Goal: Navigation & Orientation: Go to known website

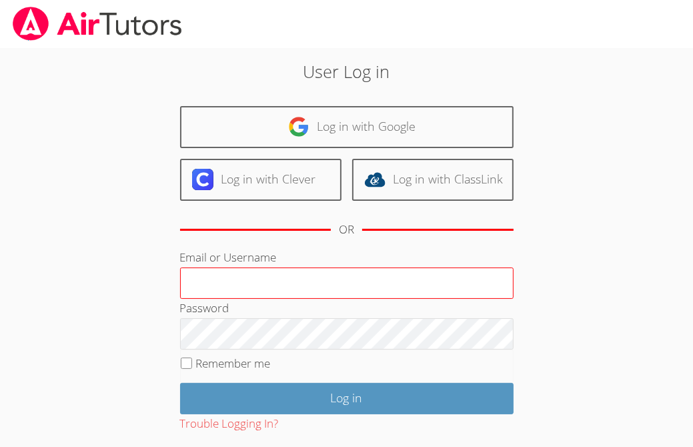
click at [263, 289] on input "Email or Username" at bounding box center [346, 283] width 333 height 32
type input "mishary"
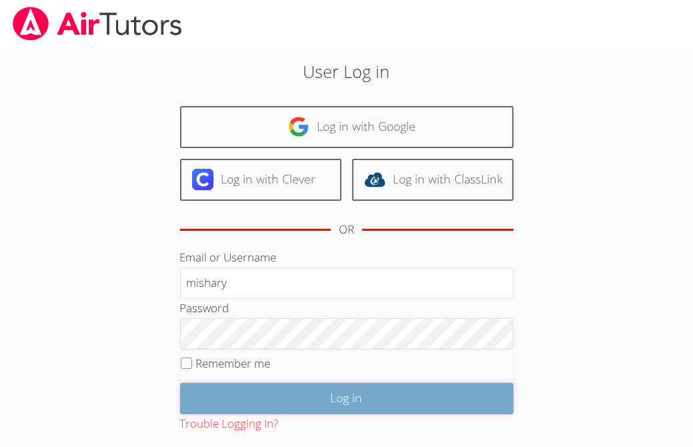
click at [285, 403] on input "Log in" at bounding box center [346, 398] width 333 height 31
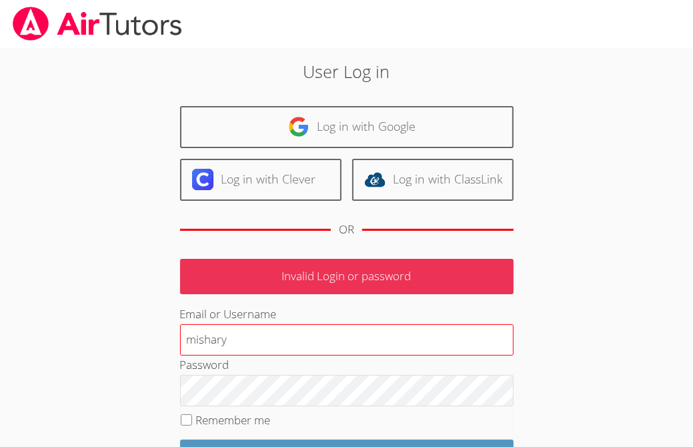
click at [214, 339] on input "mishary" at bounding box center [346, 340] width 333 height 32
type input "[PERSON_NAME]"
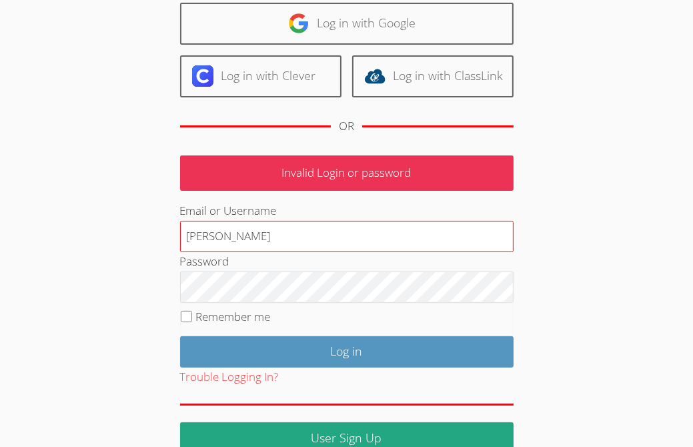
scroll to position [114, 0]
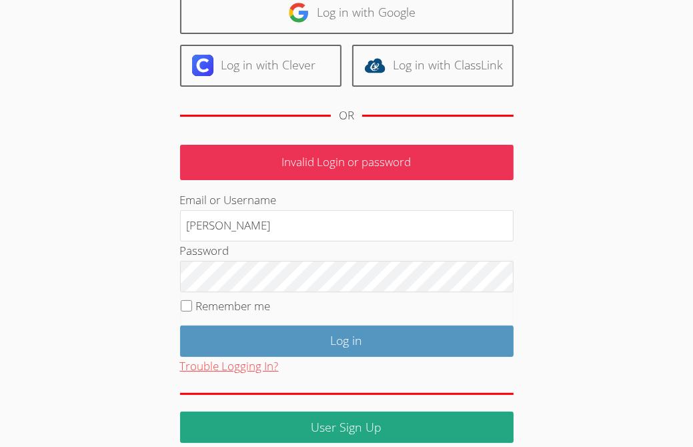
click at [266, 357] on button "Trouble Logging In?" at bounding box center [229, 366] width 99 height 19
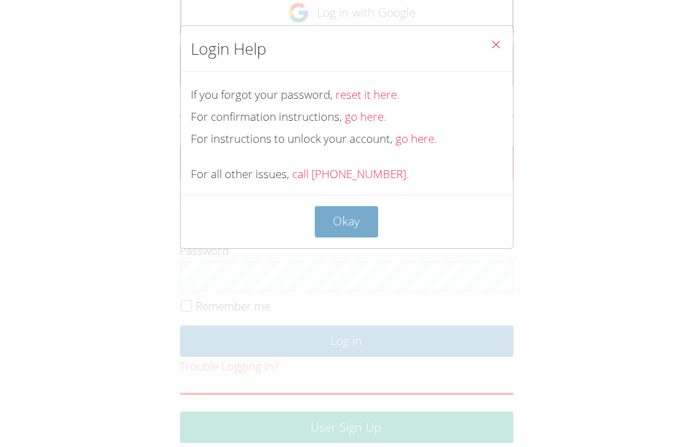
click at [355, 215] on button "Okay" at bounding box center [347, 221] width 64 height 31
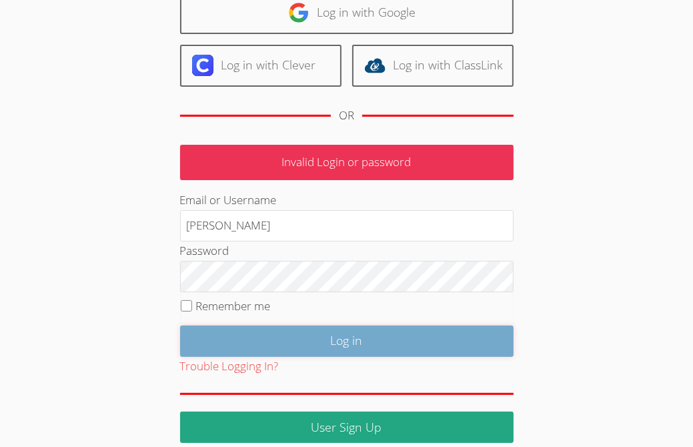
click at [227, 327] on input "Log in" at bounding box center [346, 340] width 333 height 31
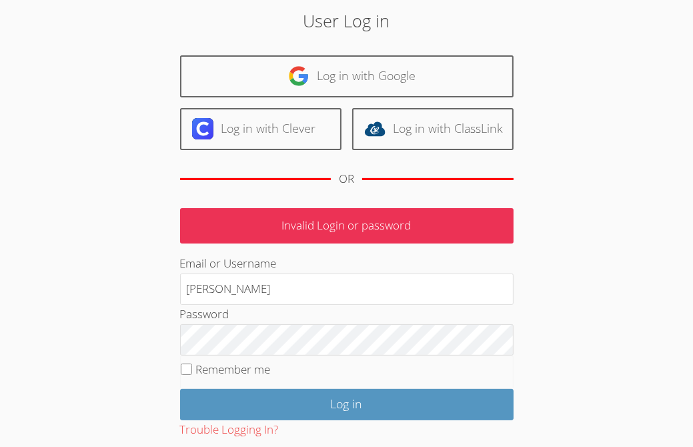
scroll to position [127, 0]
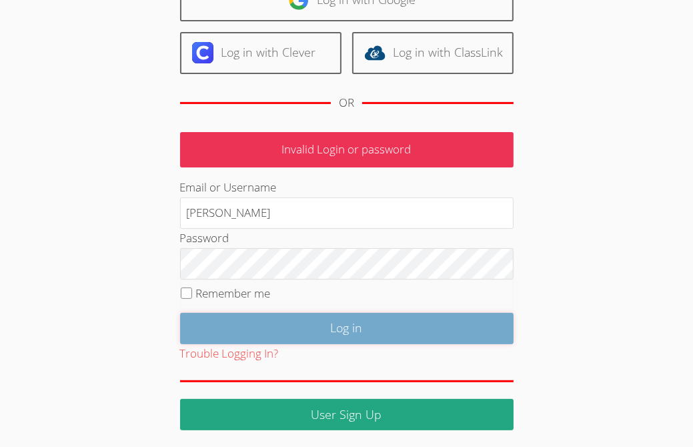
click at [365, 331] on input "Log in" at bounding box center [346, 328] width 333 height 31
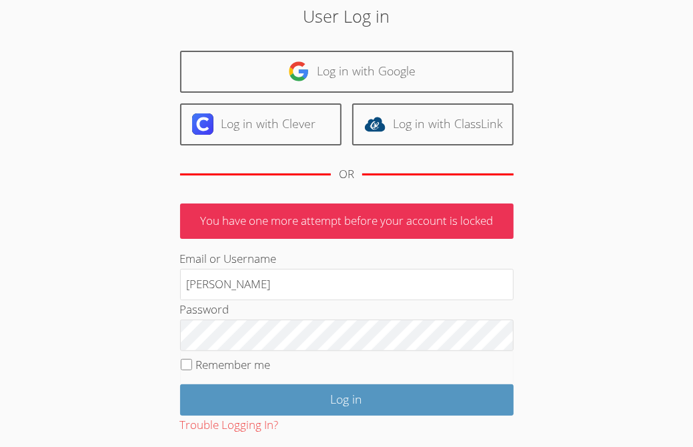
scroll to position [127, 0]
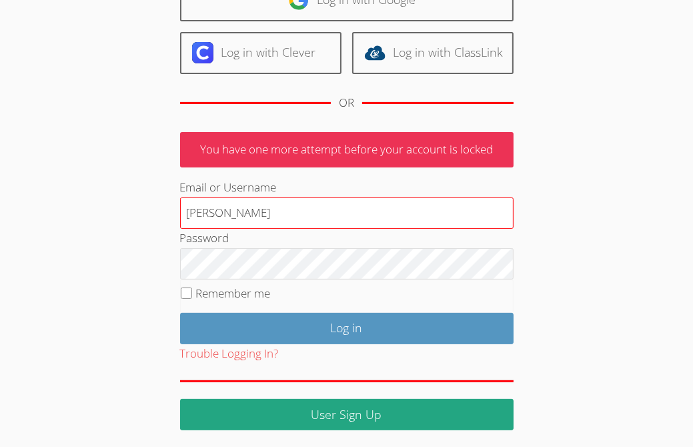
click at [196, 217] on input "[PERSON_NAME]" at bounding box center [346, 213] width 333 height 32
type input "mishary"
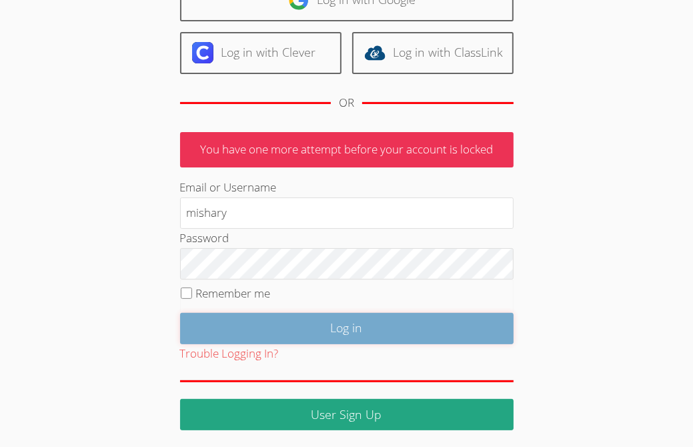
click at [336, 324] on input "Log in" at bounding box center [346, 328] width 333 height 31
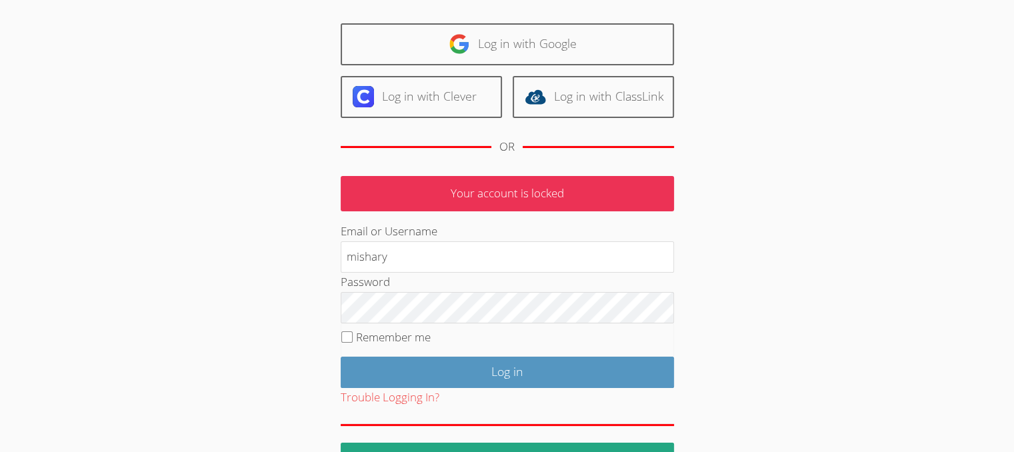
scroll to position [82, 0]
click at [377, 184] on p "Your account is locked" at bounding box center [507, 194] width 333 height 35
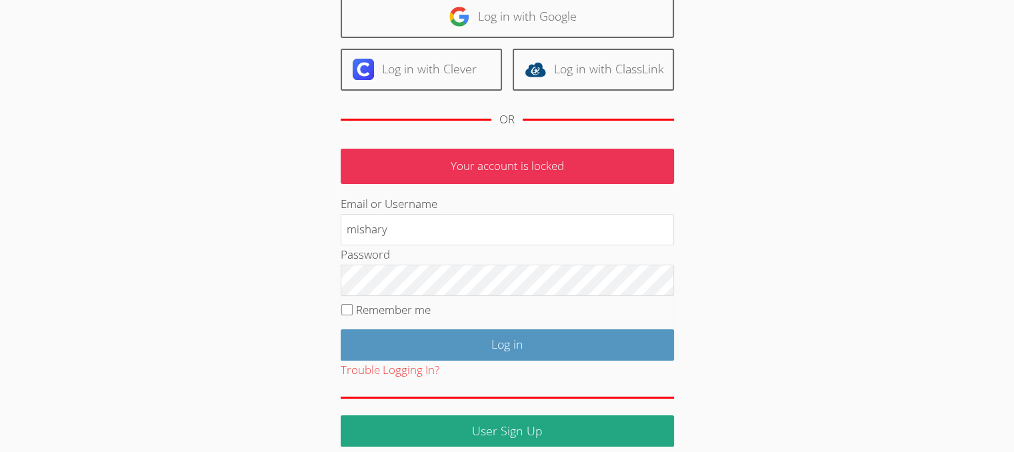
scroll to position [122, 0]
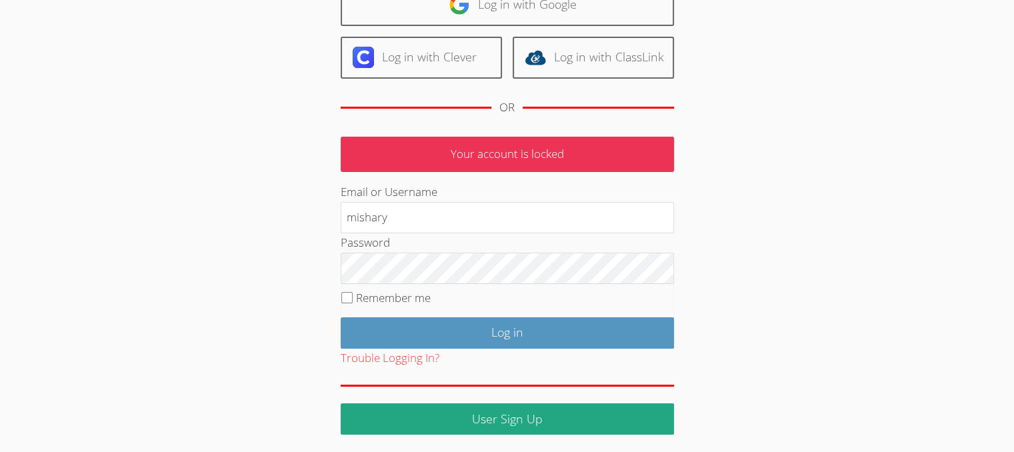
click at [197, 256] on div "User Log in Log in with Google Log in with Clever Log in with ClassLink OR Your…" at bounding box center [507, 180] width 761 height 509
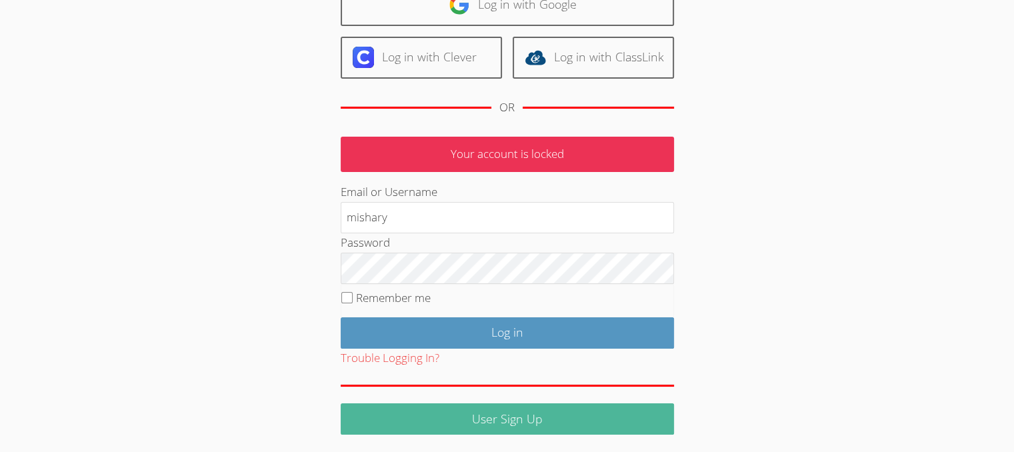
click at [588, 421] on link "User Sign Up" at bounding box center [507, 418] width 333 height 31
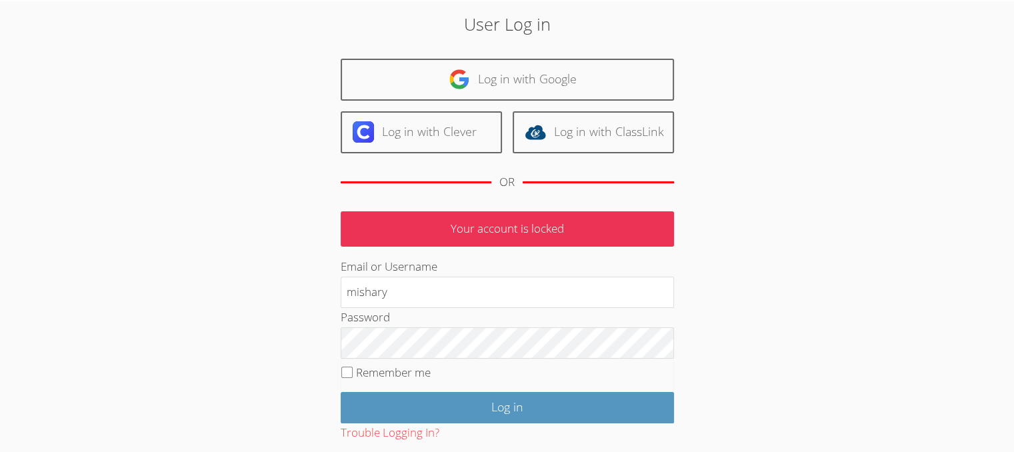
scroll to position [46, 0]
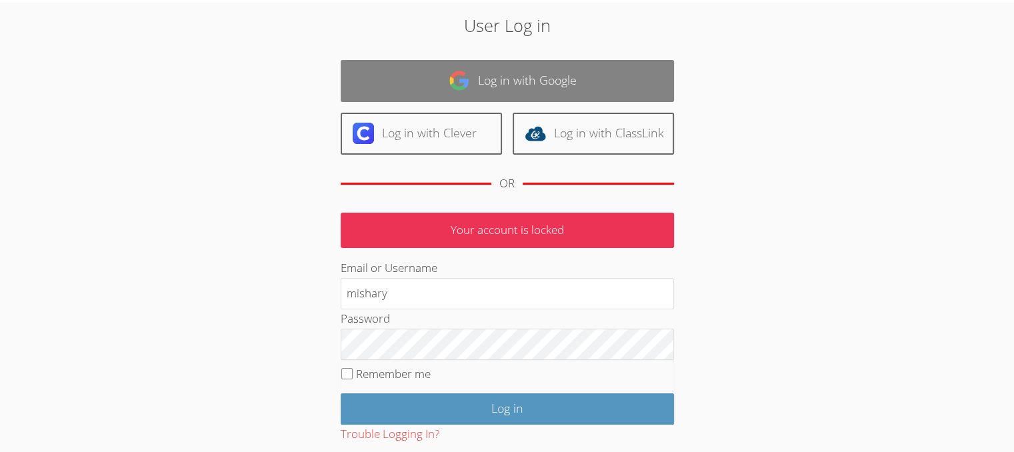
click at [607, 83] on link "Log in with Google" at bounding box center [507, 81] width 333 height 42
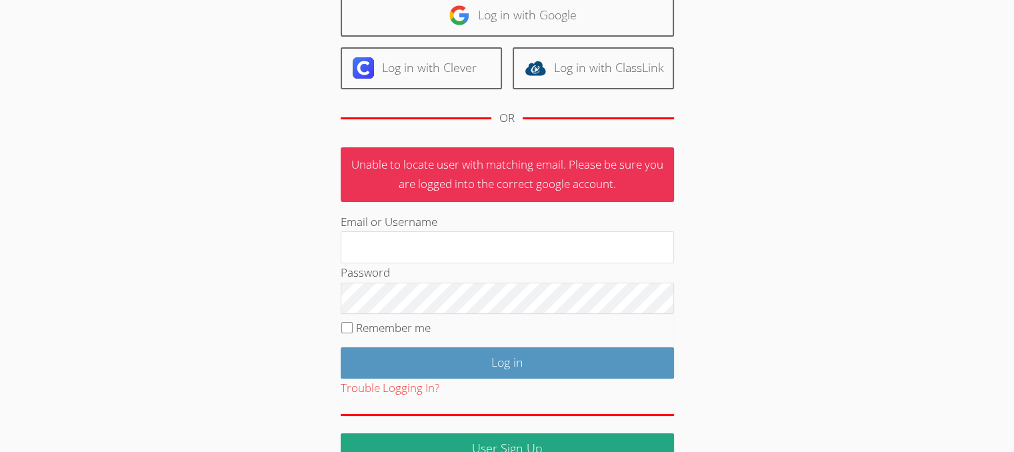
scroll to position [141, 0]
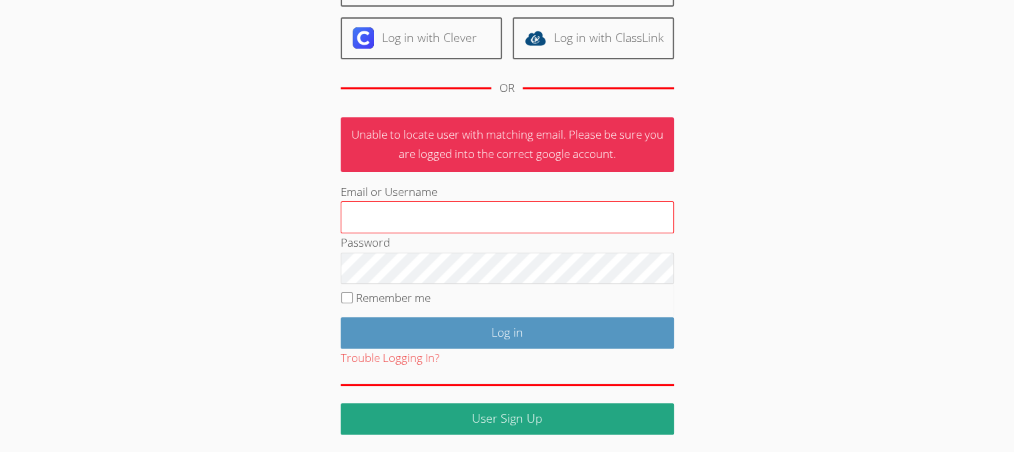
click at [578, 211] on input "Email or Username" at bounding box center [507, 217] width 333 height 32
type input "m"
click at [500, 212] on input "Email or Username" at bounding box center [507, 217] width 333 height 32
click at [496, 217] on input "Email or Username" at bounding box center [507, 217] width 333 height 32
type input "mishary"
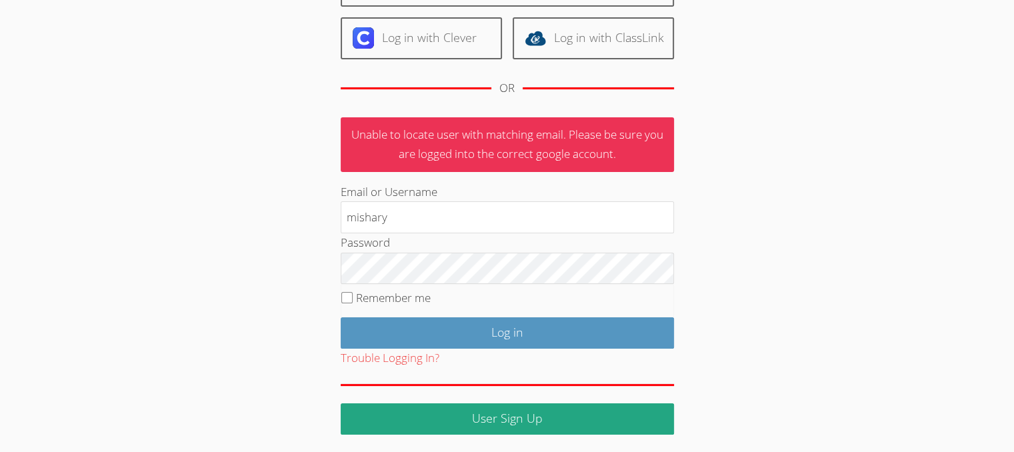
click at [385, 290] on label "Remember me" at bounding box center [393, 297] width 75 height 15
click at [353, 292] on input "Remember me" at bounding box center [346, 297] width 11 height 11
click at [356, 299] on label "Remember me" at bounding box center [393, 297] width 75 height 15
click at [353, 299] on input "Remember me" at bounding box center [346, 297] width 11 height 11
checkbox input "false"
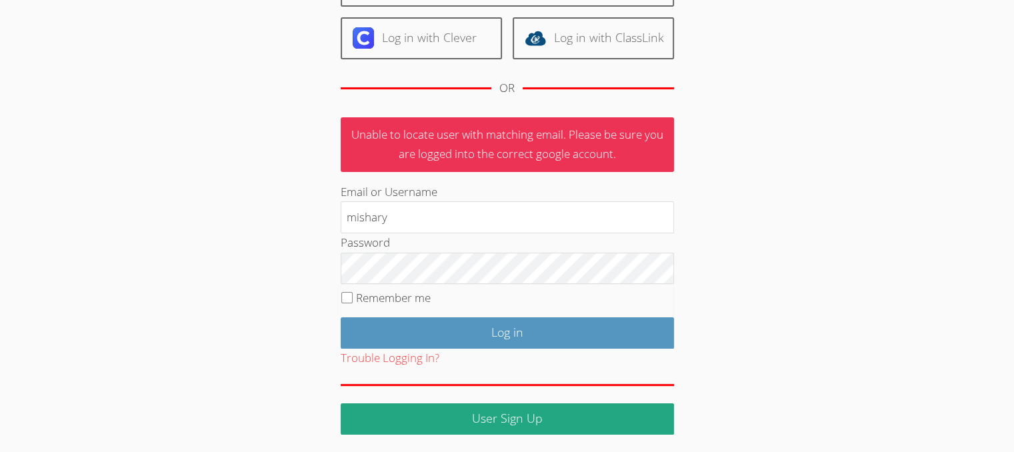
click at [754, 130] on div "User Log in Log in with Google Log in with Clever Log in with ClassLink OR Unab…" at bounding box center [507, 176] width 548 height 518
click at [738, 143] on div "User Log in Log in with Google Log in with Clever Log in with ClassLink OR Unab…" at bounding box center [507, 176] width 548 height 518
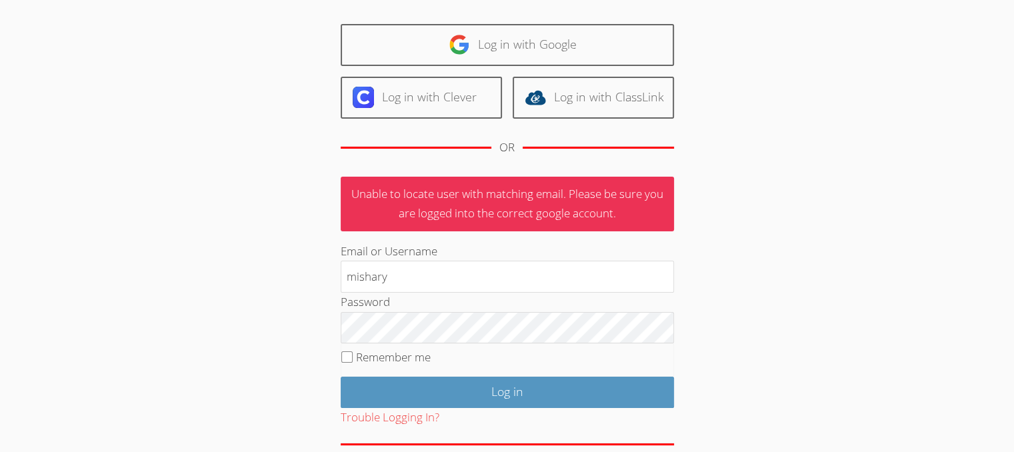
scroll to position [87, 0]
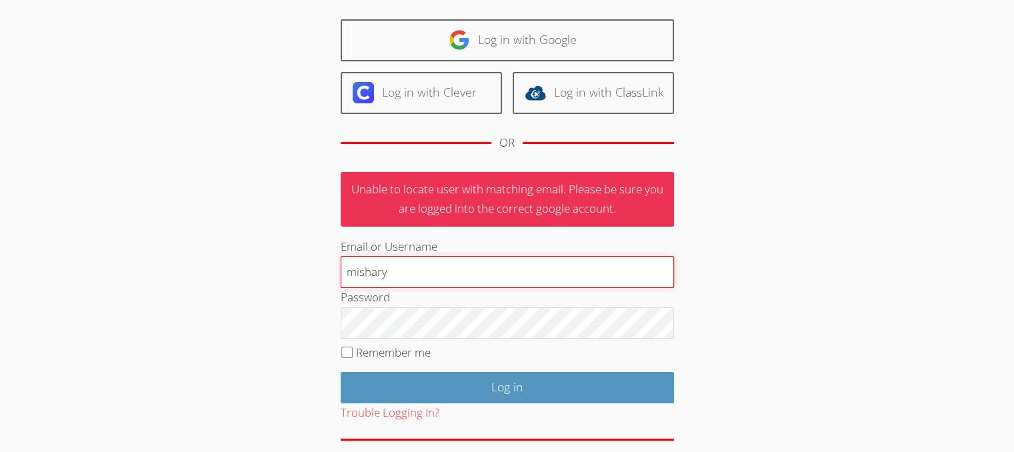
click at [629, 268] on input "mishary" at bounding box center [507, 272] width 333 height 32
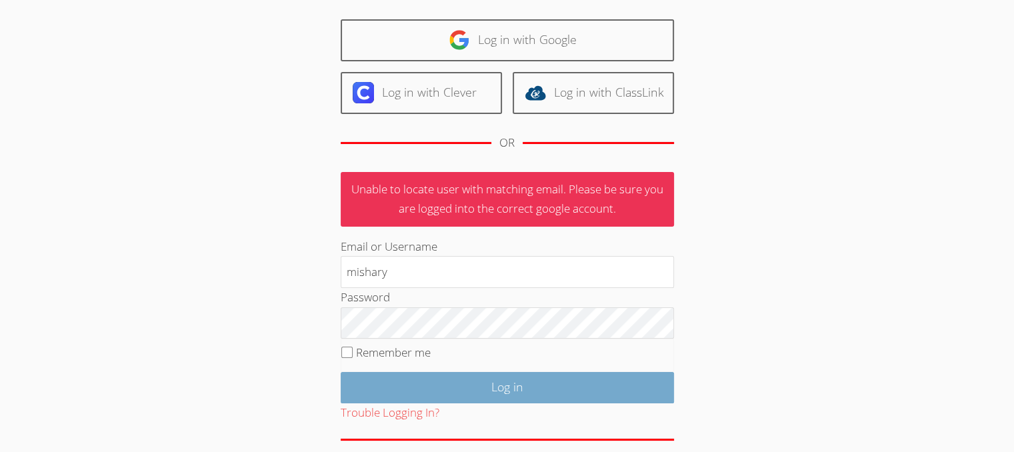
click at [496, 386] on input "Log in" at bounding box center [507, 387] width 333 height 31
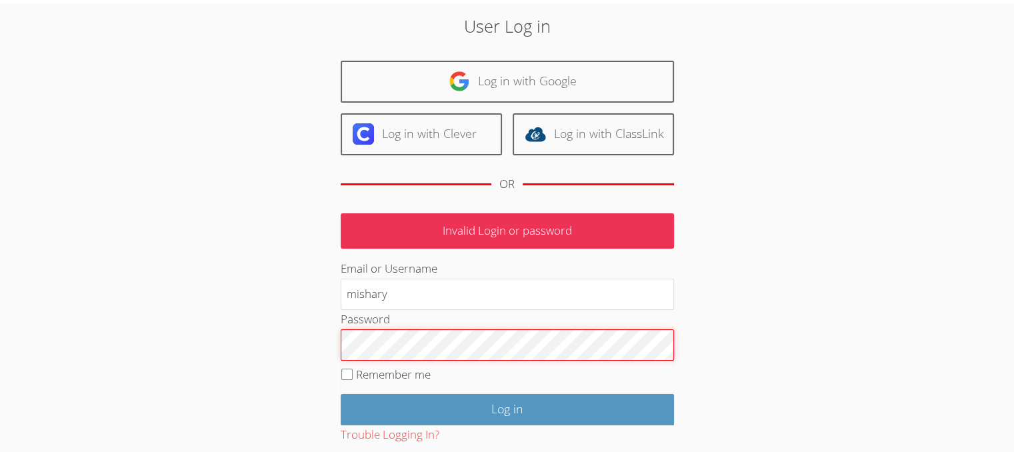
scroll to position [49, 0]
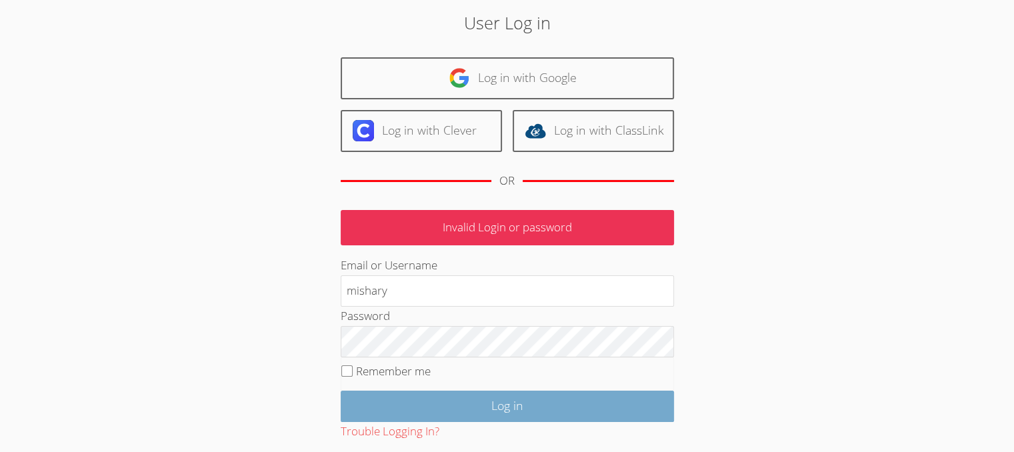
click at [586, 405] on input "Log in" at bounding box center [507, 406] width 333 height 31
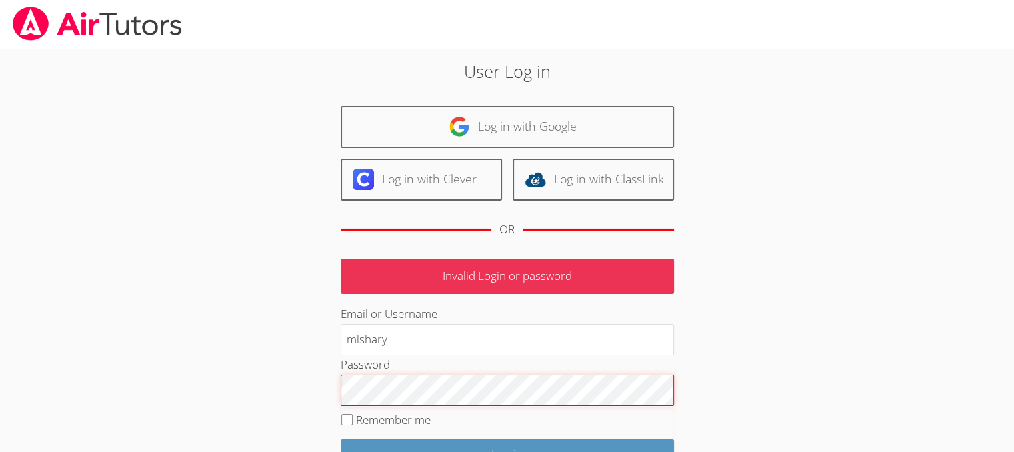
click at [341, 439] on input "Log in" at bounding box center [507, 454] width 333 height 31
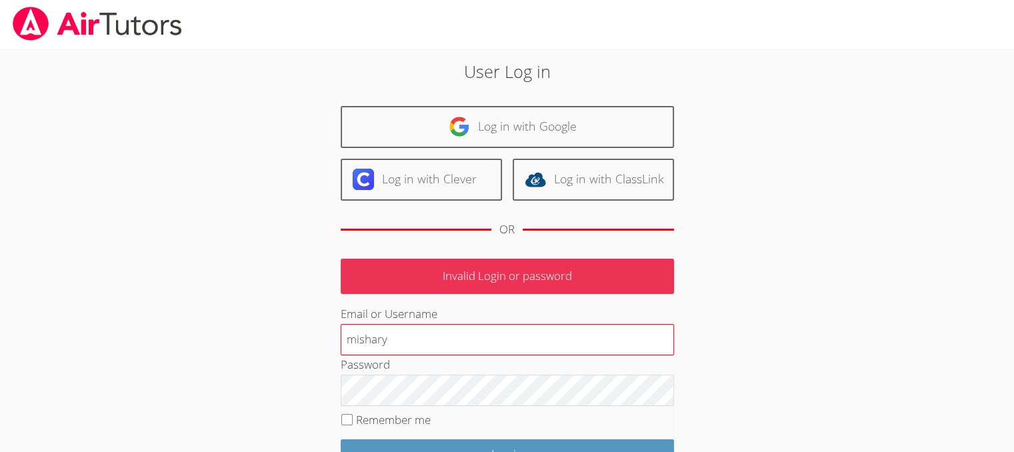
click at [370, 344] on input "mishary" at bounding box center [507, 340] width 333 height 32
click at [369, 336] on input "mishary" at bounding box center [507, 340] width 333 height 32
type input "mishary"
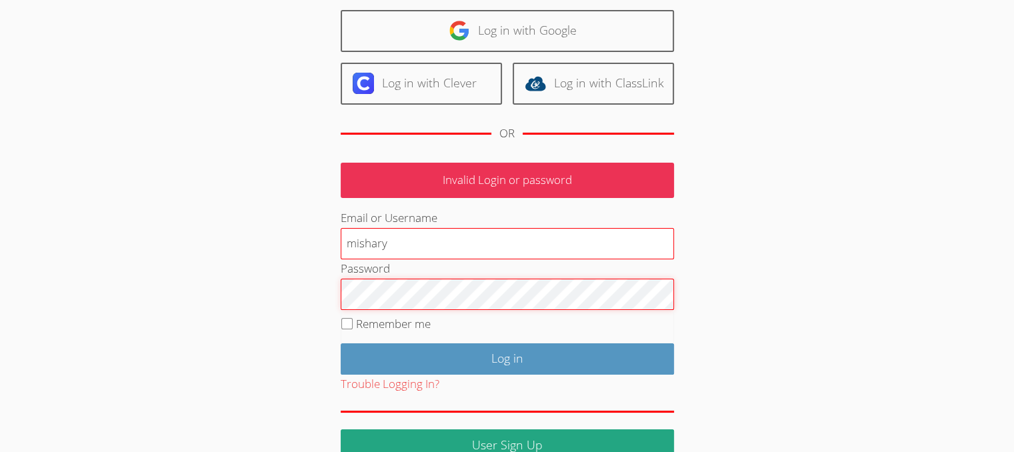
scroll to position [99, 0]
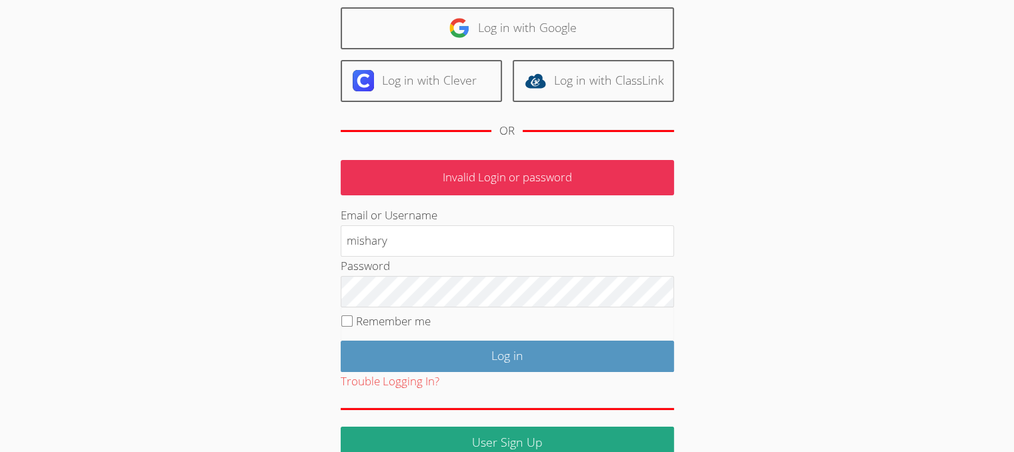
click at [356, 325] on label "Remember me" at bounding box center [393, 320] width 75 height 15
click at [353, 325] on input "Remember me" at bounding box center [346, 320] width 11 height 11
checkbox input "true"
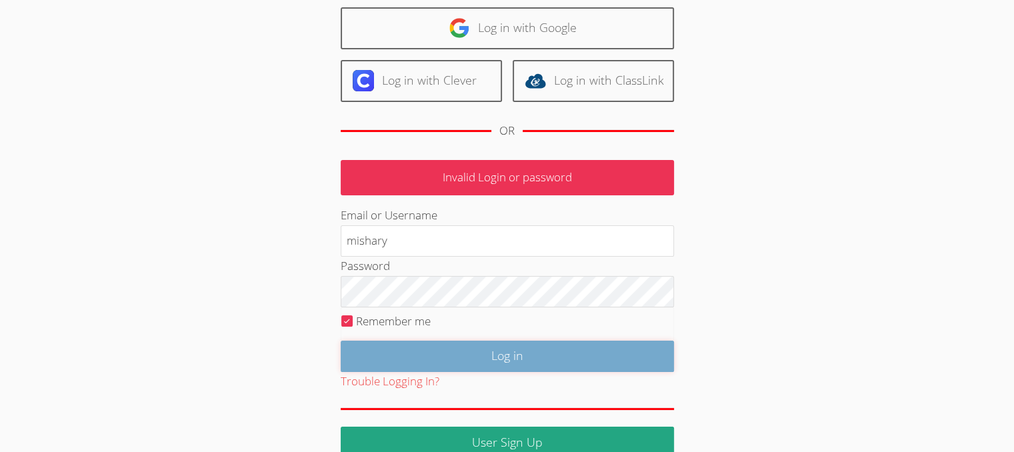
click at [435, 368] on input "Log in" at bounding box center [507, 356] width 333 height 31
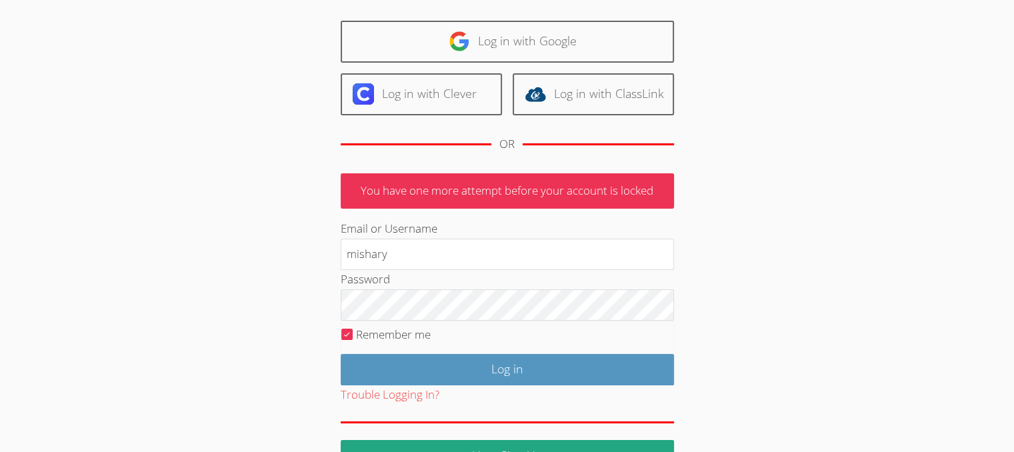
scroll to position [122, 0]
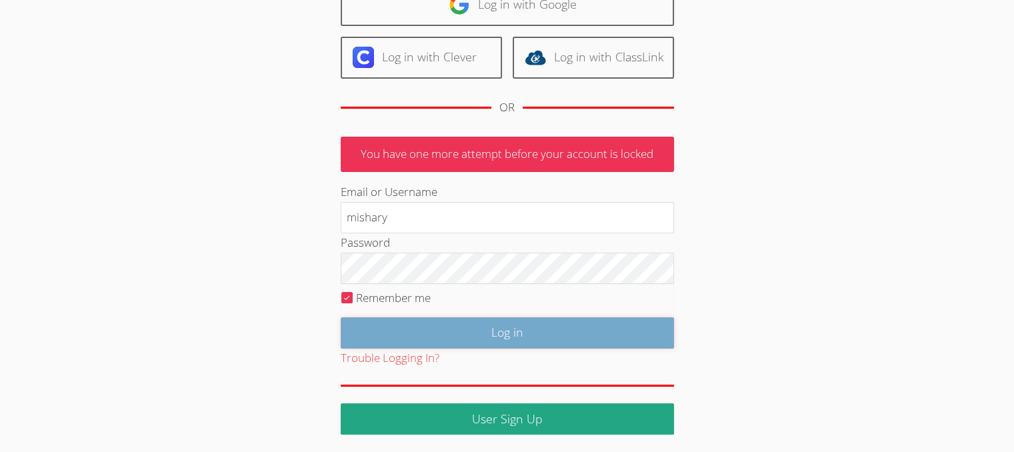
click at [520, 325] on input "Log in" at bounding box center [507, 332] width 333 height 31
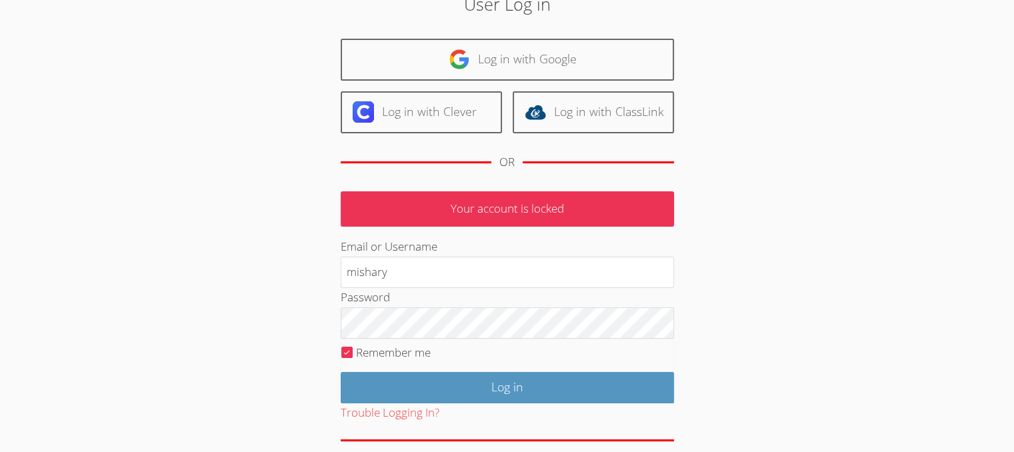
scroll to position [67, 0]
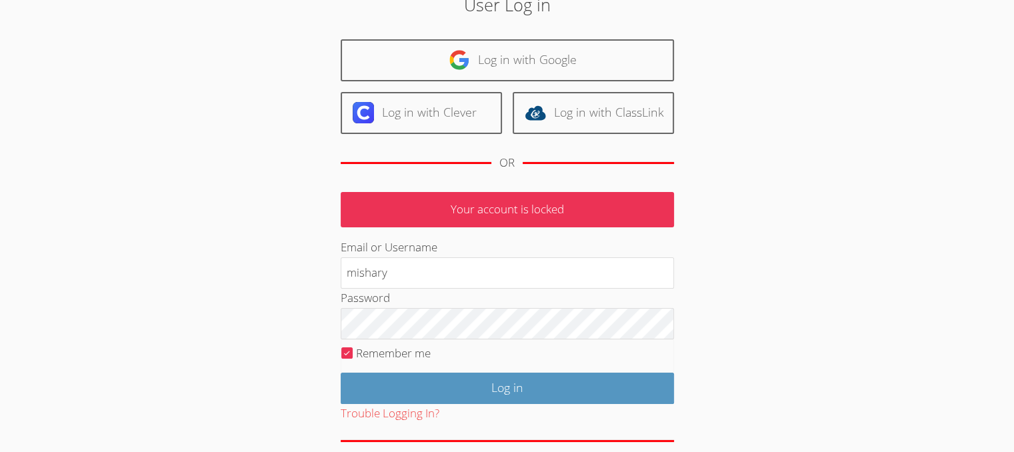
click at [6, 3] on body "User Log in Log in with Google Log in with Clever Log in with ClassLink OR Your…" at bounding box center [507, 159] width 1014 height 452
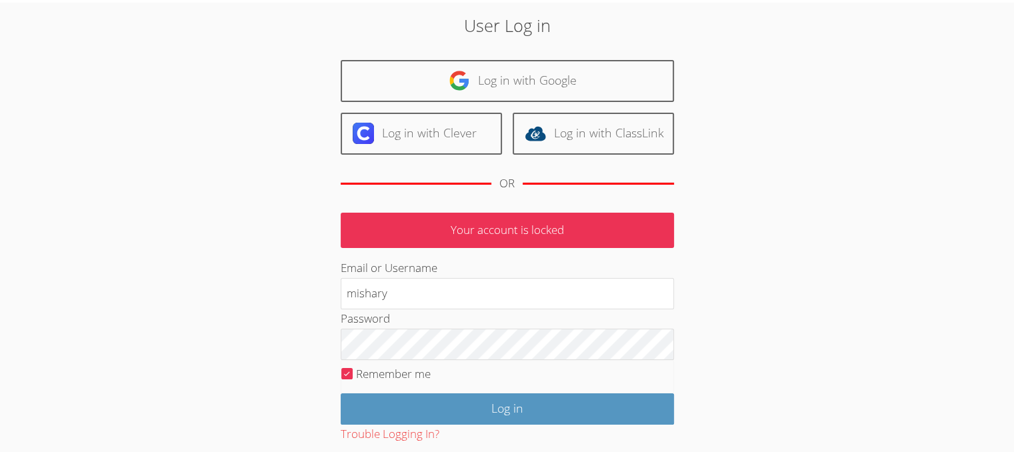
scroll to position [25, 0]
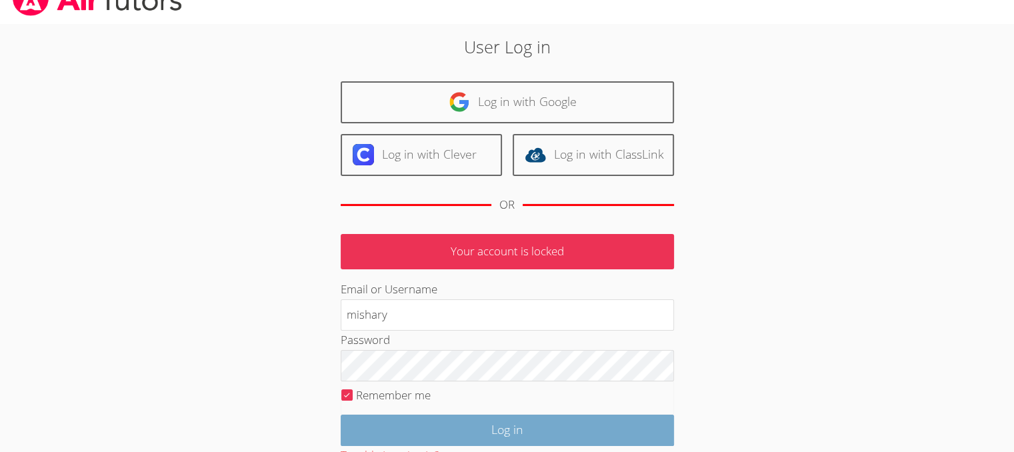
click at [471, 429] on input "Log in" at bounding box center [507, 430] width 333 height 31
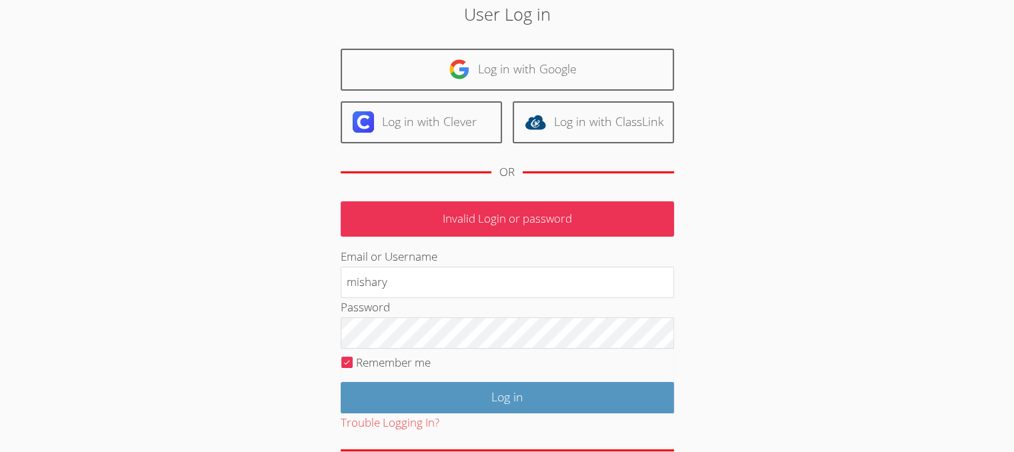
scroll to position [122, 0]
